Goal: Navigation & Orientation: Go to known website

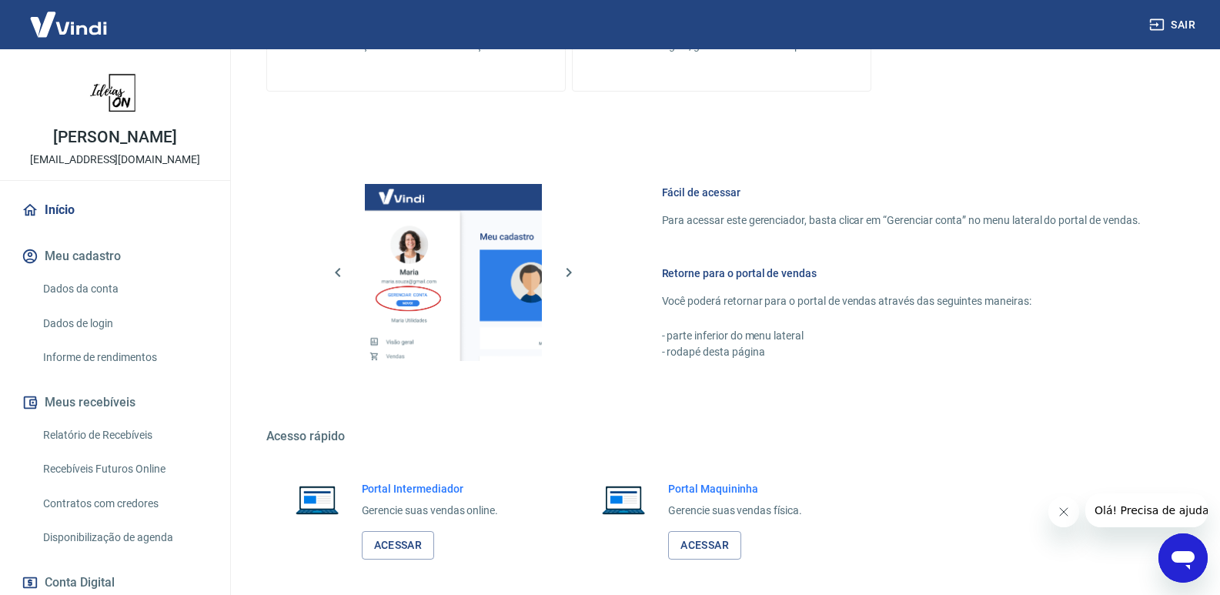
scroll to position [605, 0]
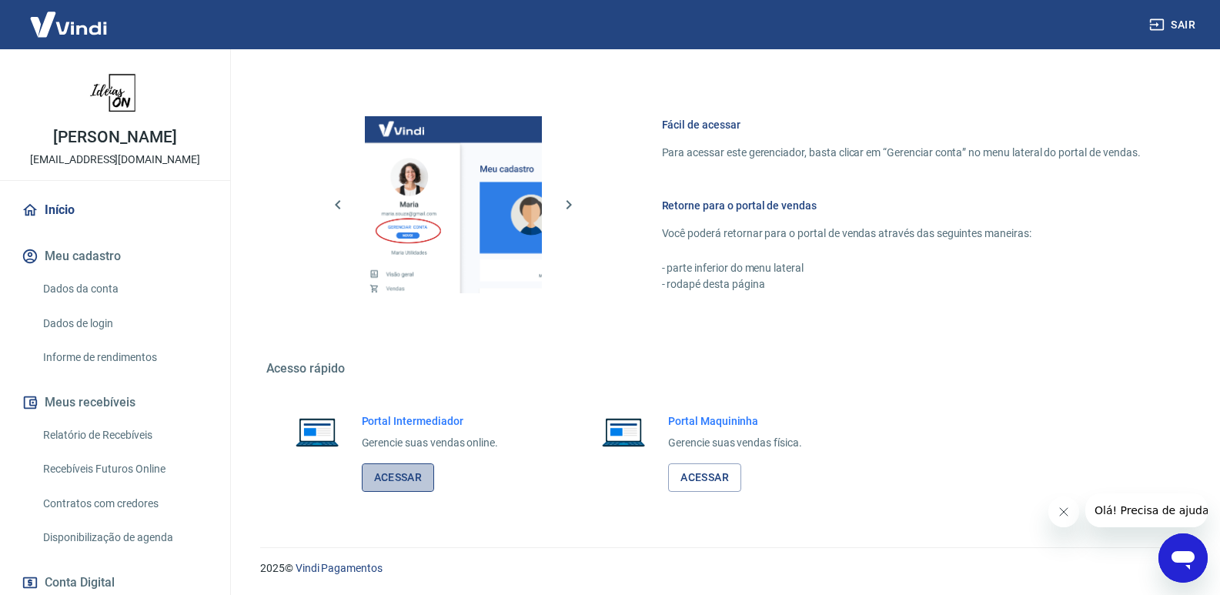
click at [394, 474] on link "Acessar" at bounding box center [398, 477] width 73 height 28
click at [389, 489] on link "Acessar" at bounding box center [398, 477] width 73 height 28
